Goal: Find specific page/section: Find specific page/section

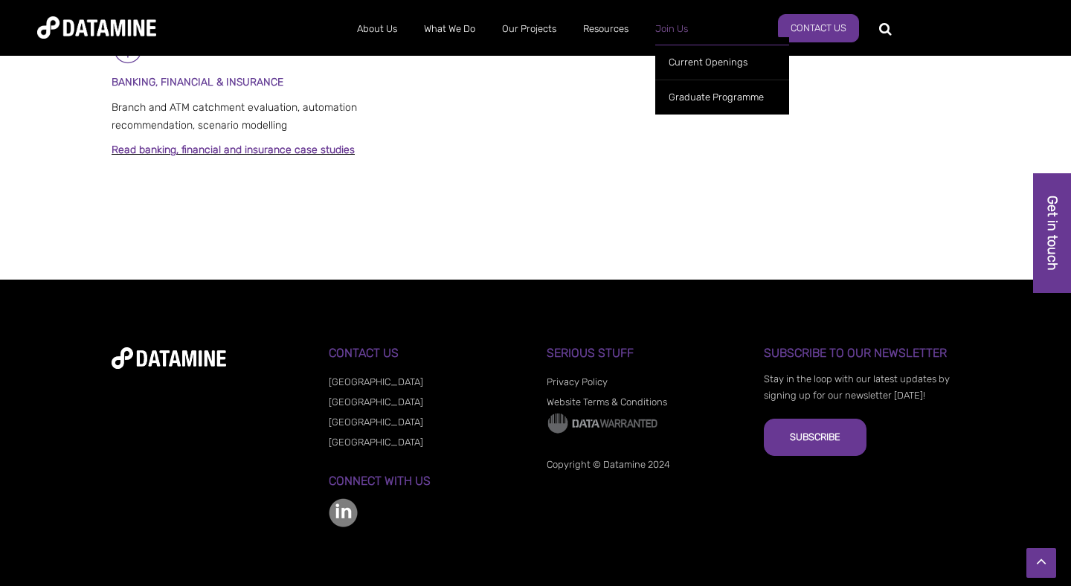
click at [673, 30] on link "Join Us" at bounding box center [671, 29] width 59 height 39
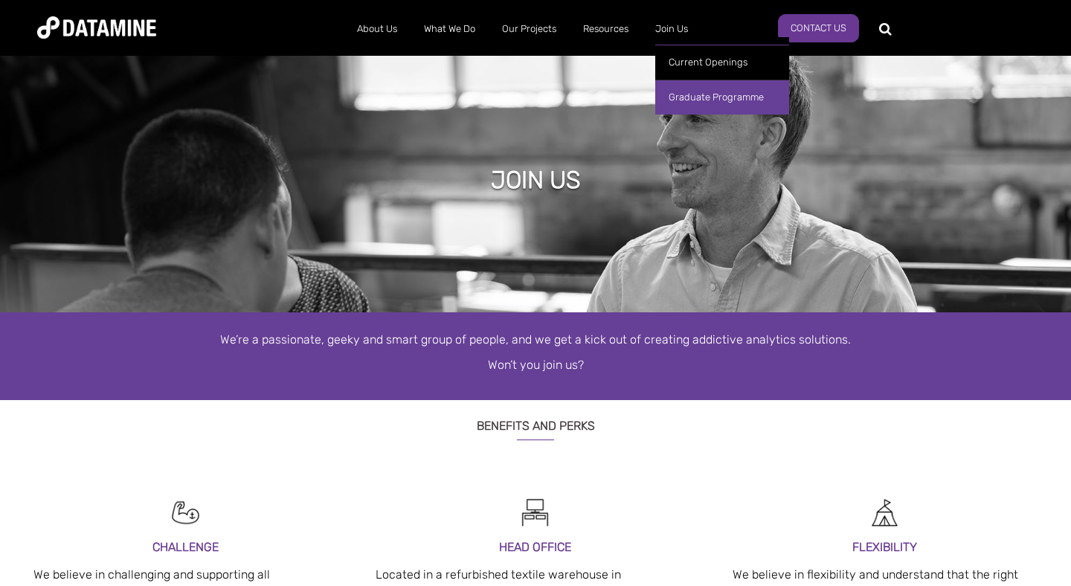
click at [703, 97] on link "Graduate Programme" at bounding box center [722, 97] width 134 height 35
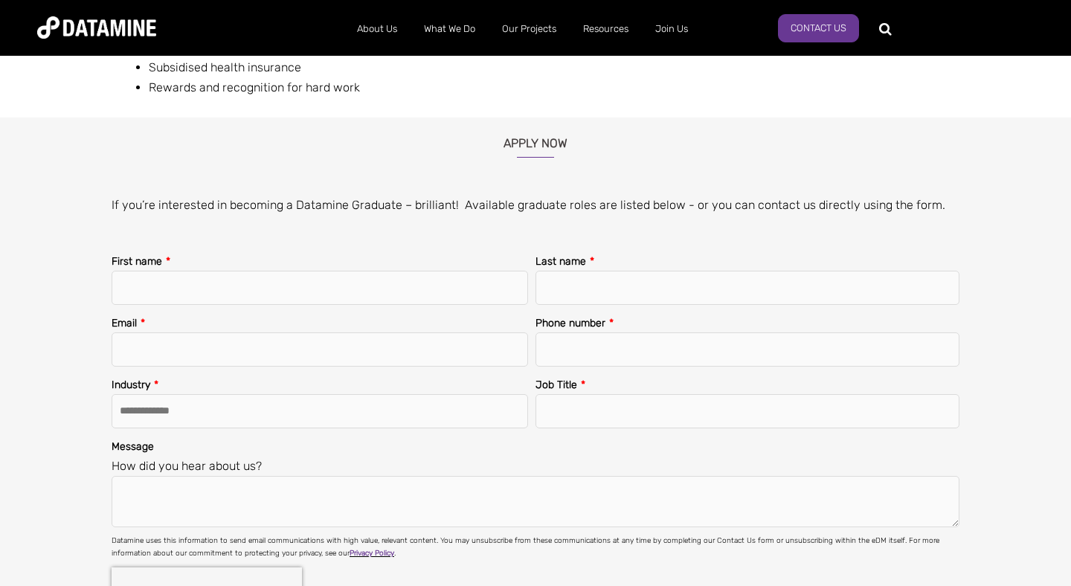
scroll to position [1859, 0]
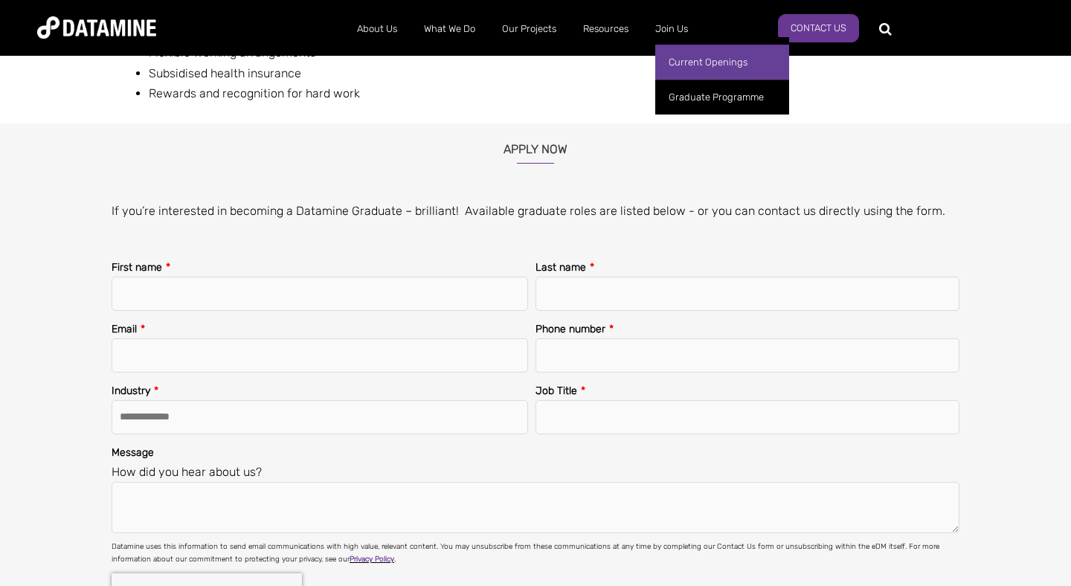
click at [683, 65] on link "Current Openings" at bounding box center [722, 62] width 134 height 35
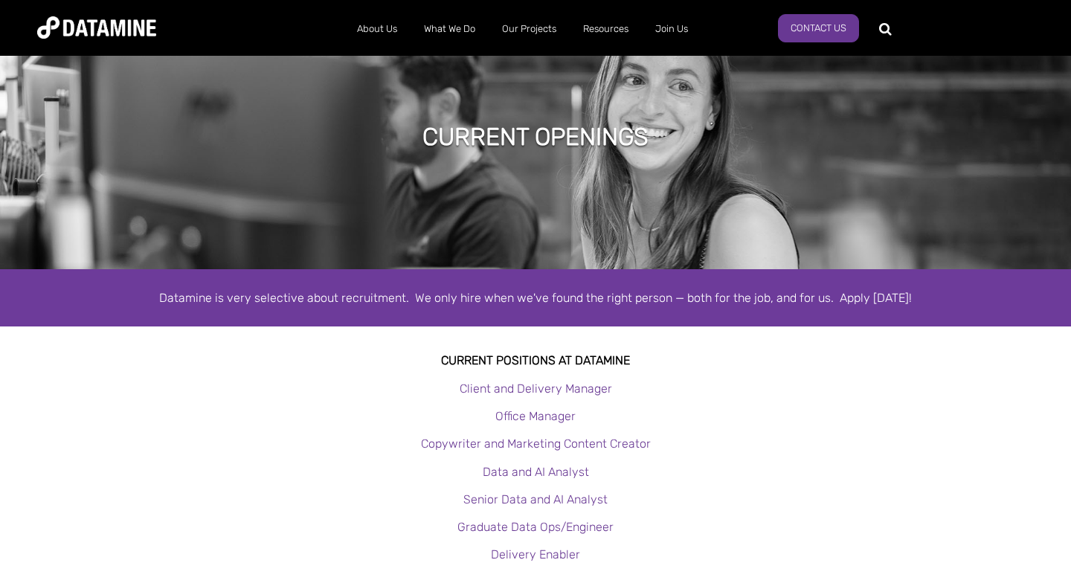
scroll to position [31, 0]
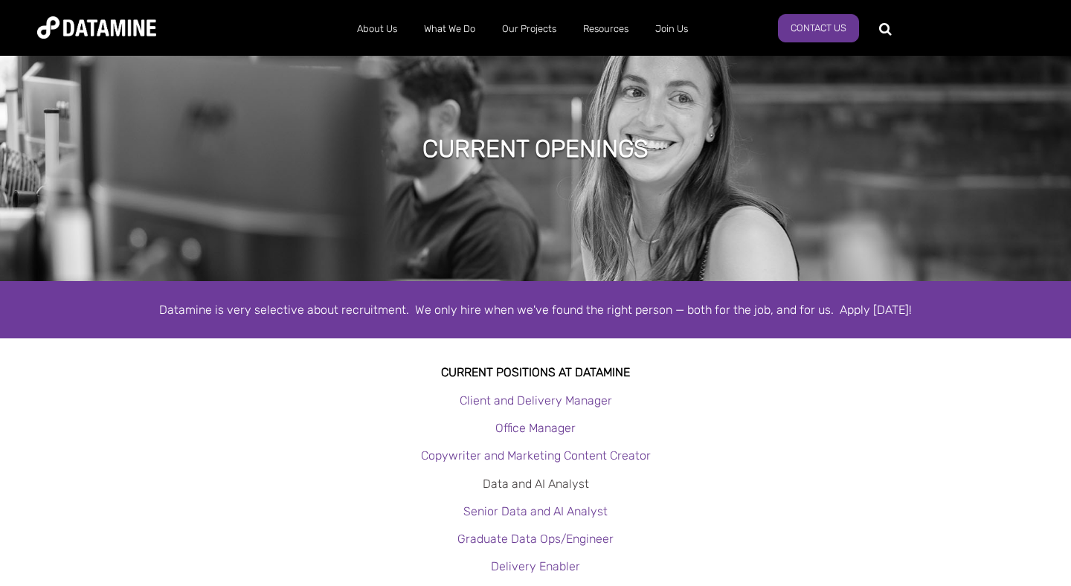
click at [537, 483] on link "Data and AI Analyst" at bounding box center [536, 484] width 106 height 14
